Goal: Browse casually: Explore the website without a specific task or goal

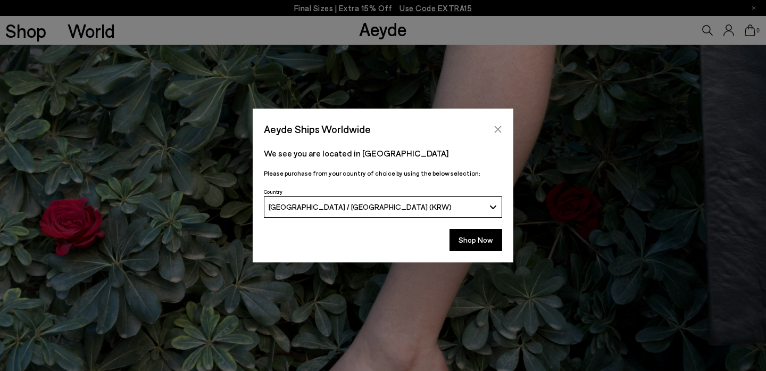
click at [497, 129] on icon "Close" at bounding box center [498, 129] width 9 height 9
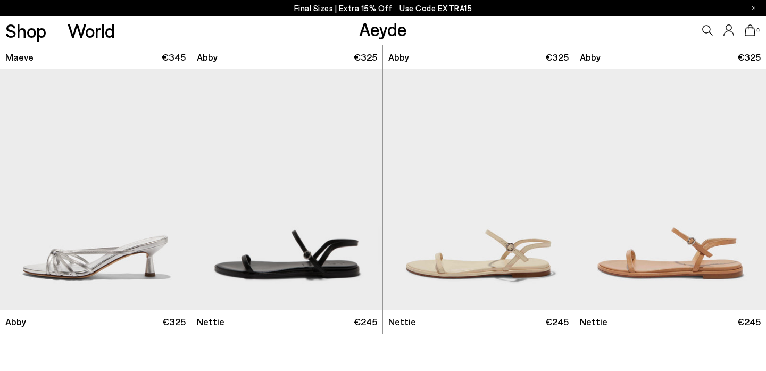
scroll to position [3285, 0]
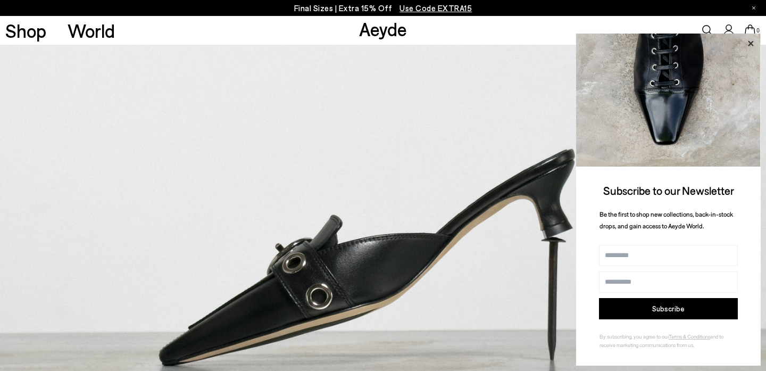
click at [754, 42] on icon at bounding box center [751, 44] width 14 height 14
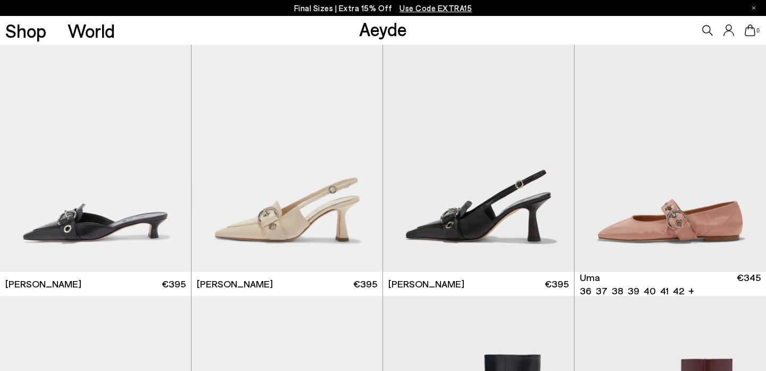
scroll to position [658, 0]
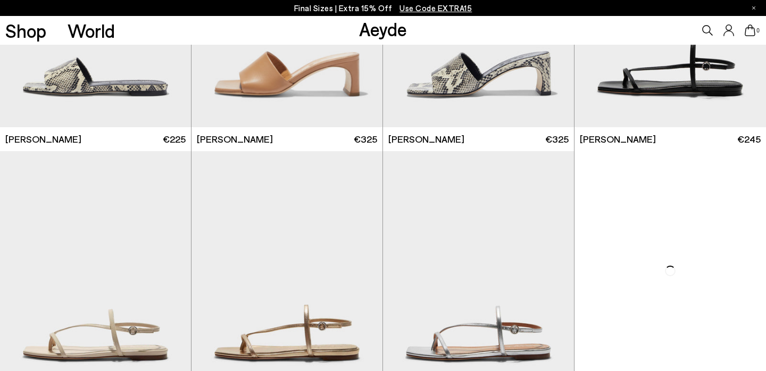
scroll to position [1723, 0]
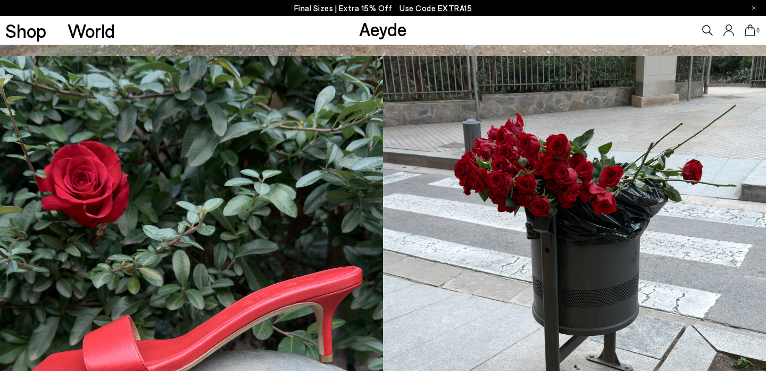
scroll to position [3107, 0]
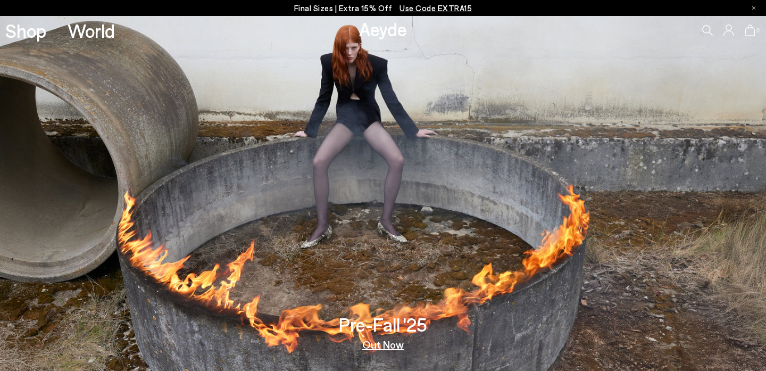
click at [404, 324] on h3 "Pre-Fall '25" at bounding box center [383, 324] width 88 height 19
click at [384, 345] on link "Out Now" at bounding box center [383, 344] width 42 height 11
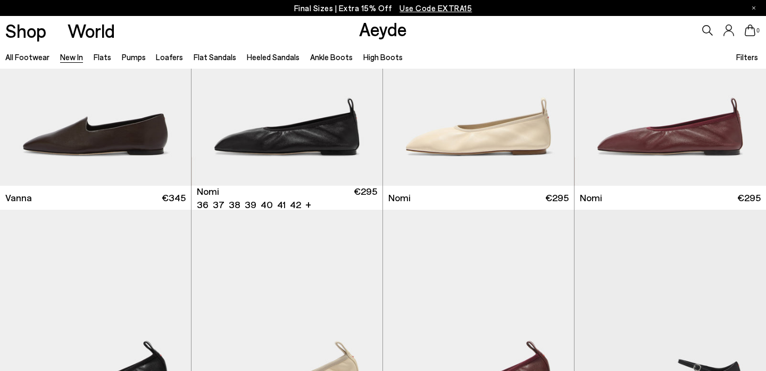
scroll to position [1709, 0]
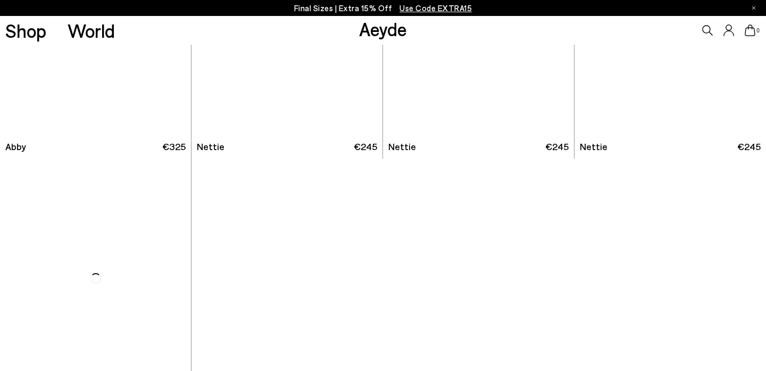
scroll to position [3285, 0]
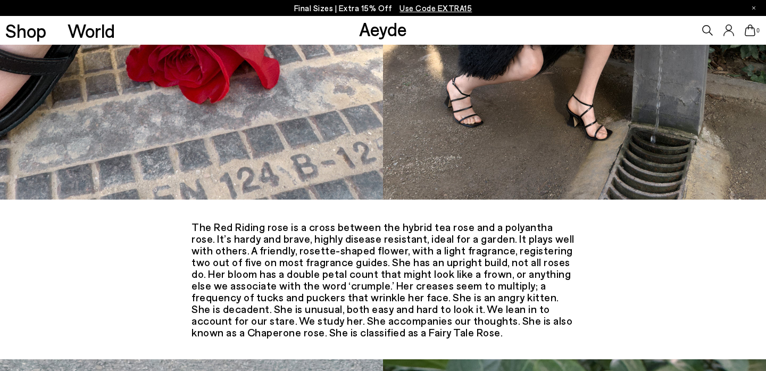
scroll to position [4090, 0]
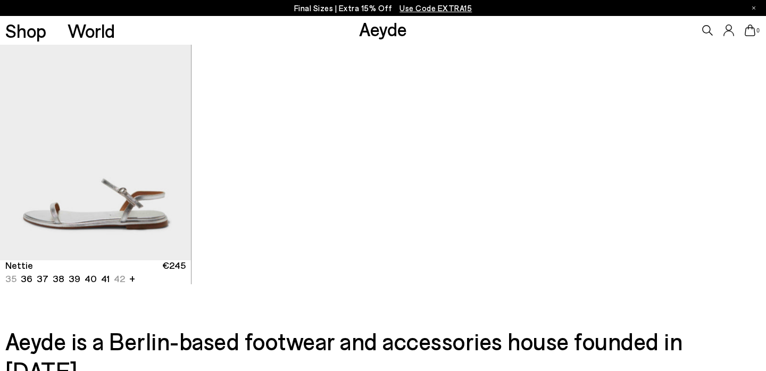
scroll to position [3185, 0]
